Goal: Use online tool/utility: Utilize a website feature to perform a specific function

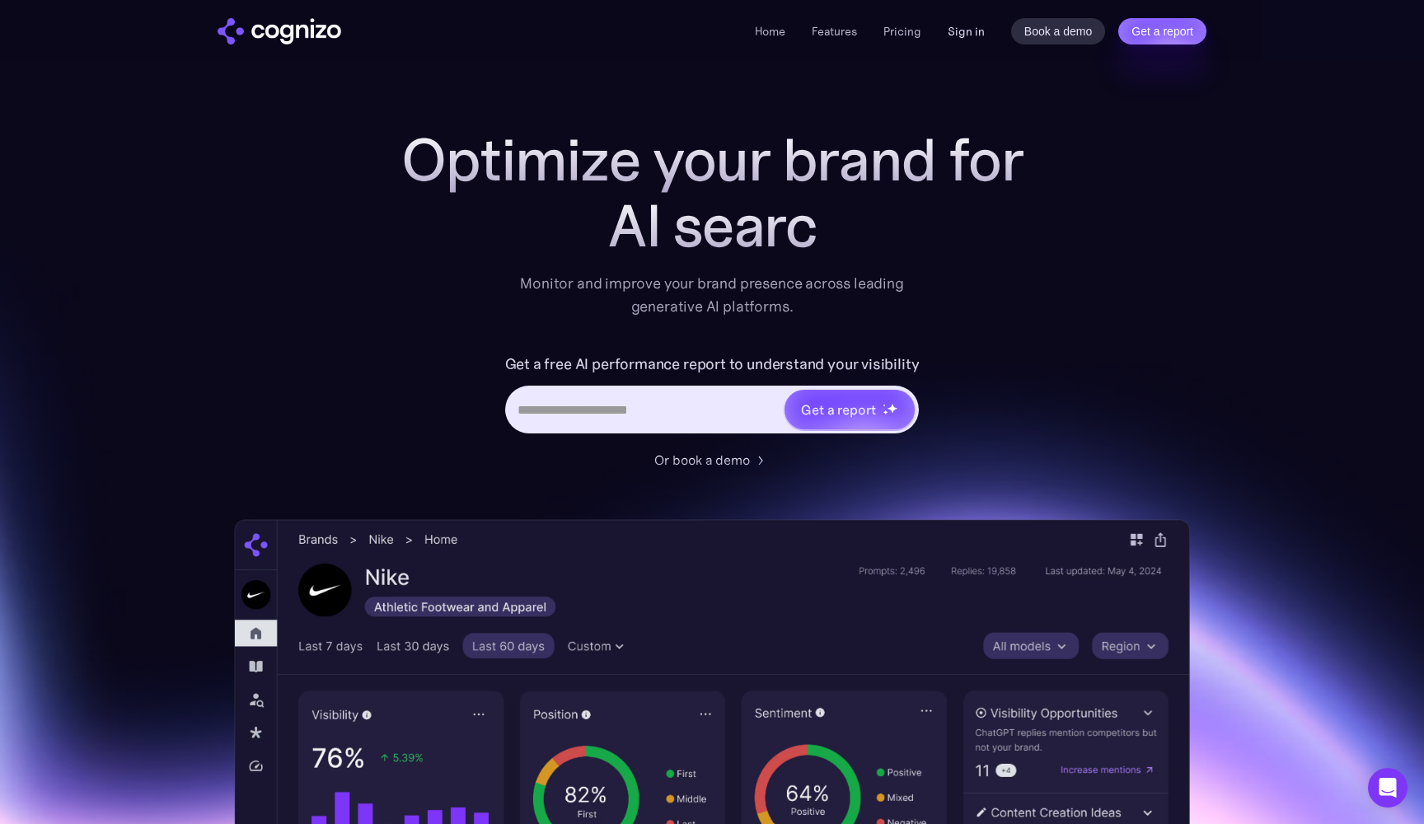
click at [977, 32] on link "Sign in" at bounding box center [965, 31] width 37 height 20
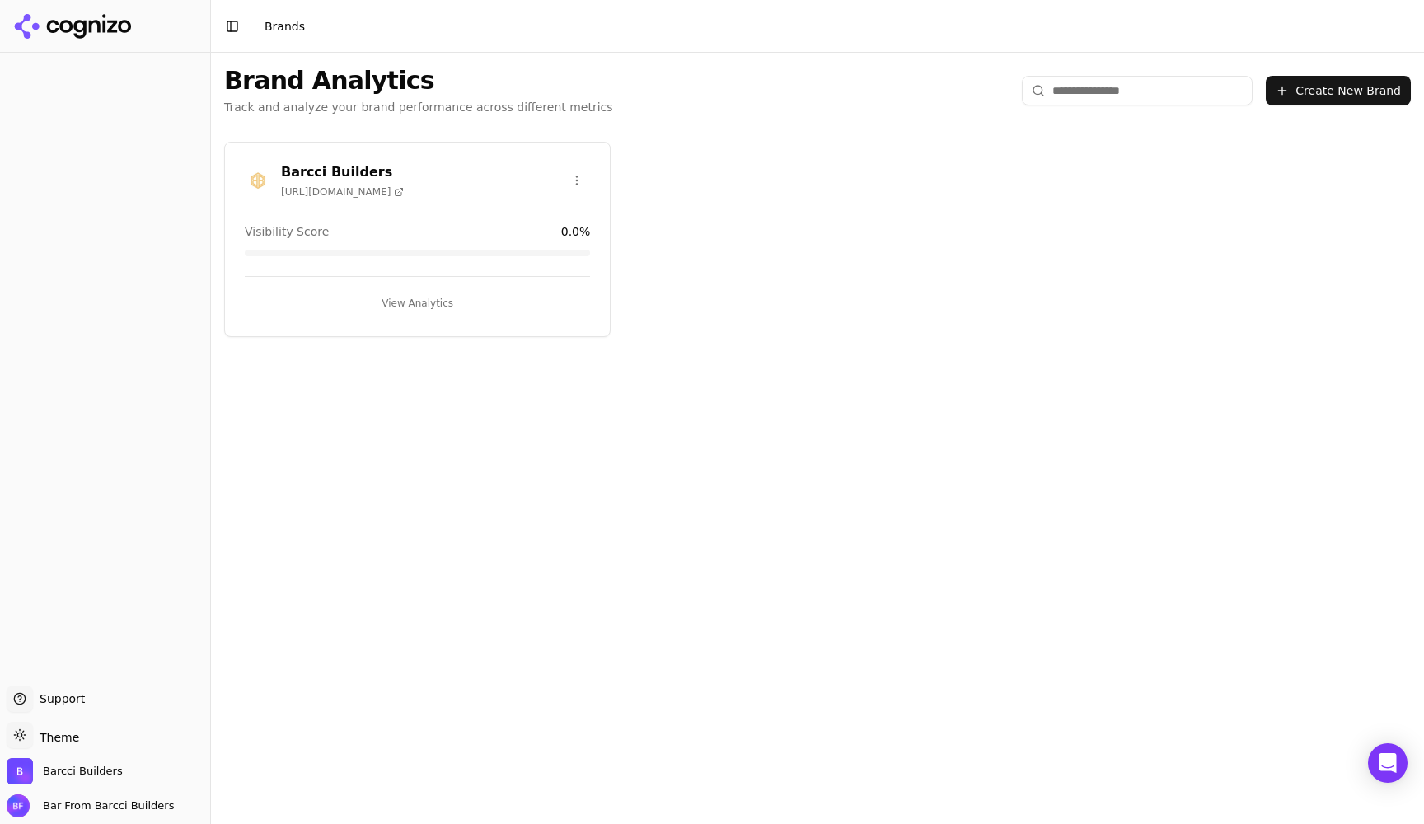
click at [401, 283] on div "View Analytics" at bounding box center [417, 296] width 345 height 40
click at [405, 302] on button "View Analytics" at bounding box center [417, 303] width 345 height 26
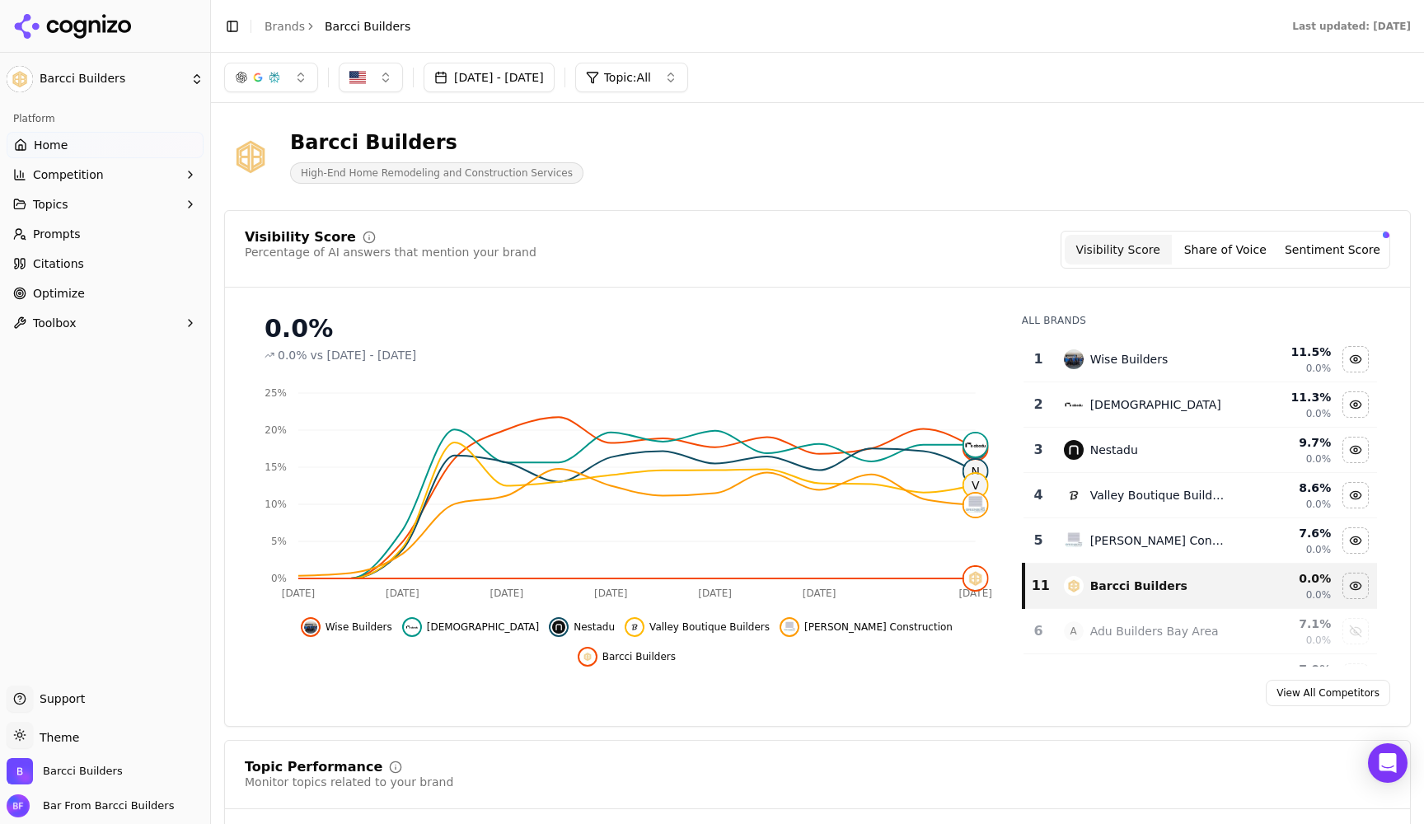
click at [51, 283] on link "Optimize" at bounding box center [105, 293] width 197 height 26
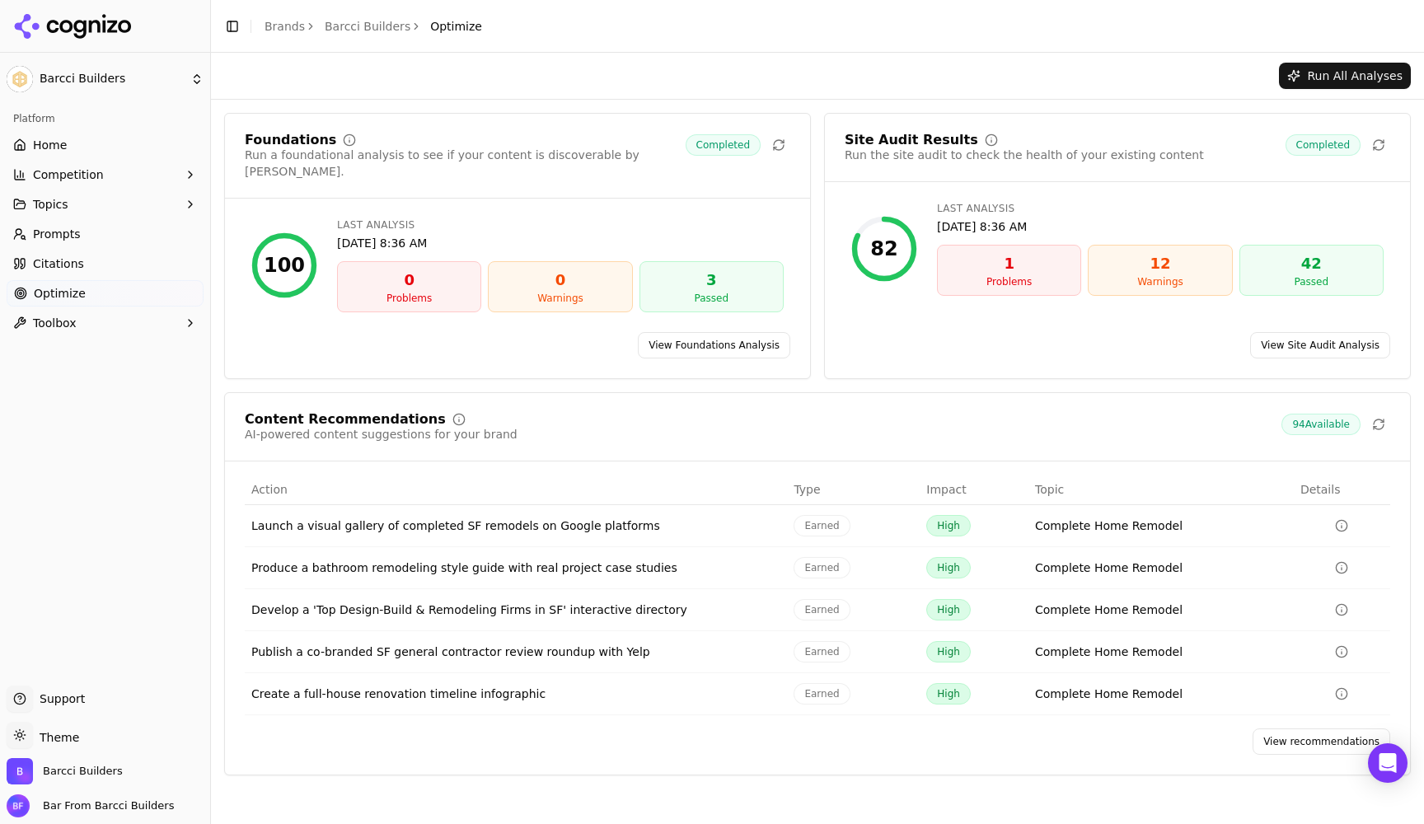
click at [1303, 72] on button "Run All Analyses" at bounding box center [1345, 76] width 132 height 26
